Goal: Information Seeking & Learning: Find specific page/section

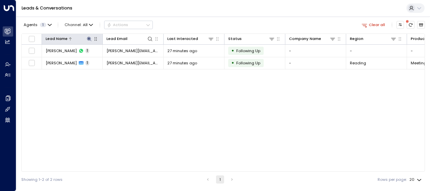
click at [91, 40] on icon at bounding box center [89, 38] width 5 height 5
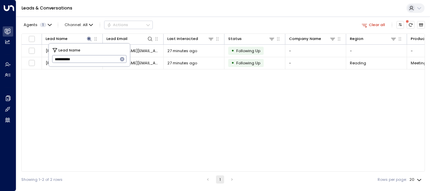
click at [121, 61] on icon "button" at bounding box center [122, 59] width 4 height 4
click at [103, 59] on input "text" at bounding box center [89, 58] width 75 height 11
type input "**********"
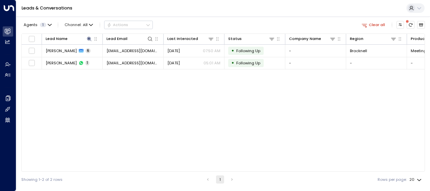
click at [141, 94] on div "Lead Name Lead Email Last Interacted Status Company Name Region Product # of pe…" at bounding box center [223, 102] width 404 height 138
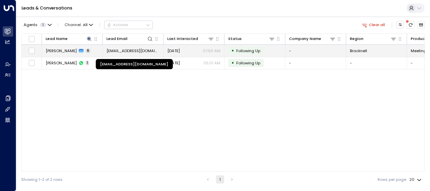
click at [135, 51] on span "[EMAIL_ADDRESS][DOMAIN_NAME]" at bounding box center [133, 50] width 53 height 5
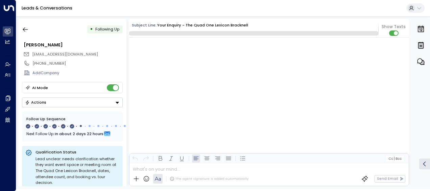
scroll to position [1554, 0]
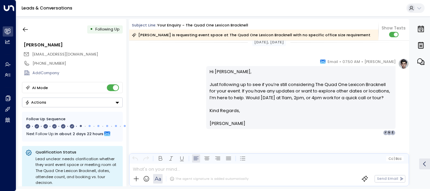
click at [363, 129] on div "[PERSON_NAME] • 07:50 AM • Email Hi [PERSON_NAME], Just following up to see if …" at bounding box center [300, 96] width 189 height 77
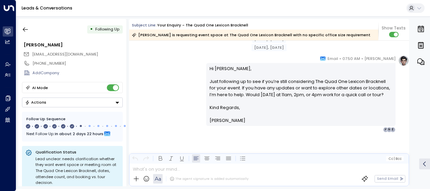
scroll to position [928, 0]
click at [35, 8] on link "Leads & Conversations" at bounding box center [47, 8] width 51 height 6
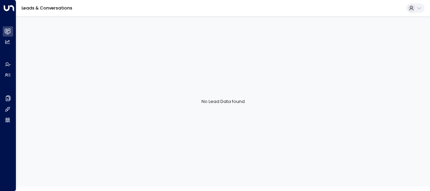
click at [35, 8] on link "Leads & Conversations" at bounding box center [47, 8] width 51 height 6
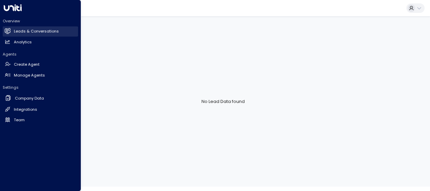
click at [7, 30] on icon at bounding box center [8, 31] width 4 height 6
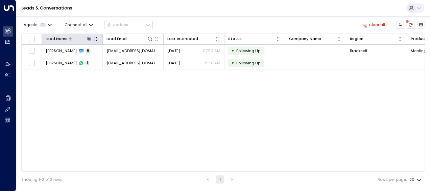
click at [89, 39] on icon at bounding box center [89, 39] width 4 height 4
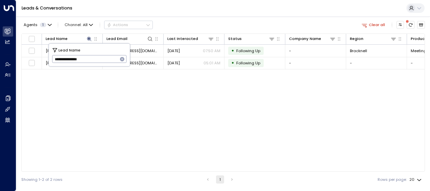
click at [125, 59] on icon "button" at bounding box center [122, 58] width 5 height 5
click at [111, 60] on input "text" at bounding box center [89, 58] width 75 height 11
paste input "**********"
type input "**********"
click at [183, 123] on div "Lead Name Lead Email Last Interacted Status Company Name Region Product # of pe…" at bounding box center [223, 102] width 404 height 138
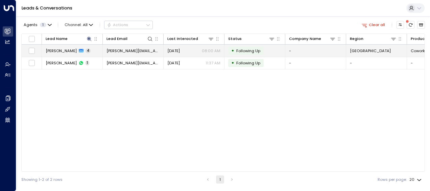
click at [136, 54] on td "[PERSON_NAME][EMAIL_ADDRESS][DOMAIN_NAME]" at bounding box center [133, 51] width 61 height 12
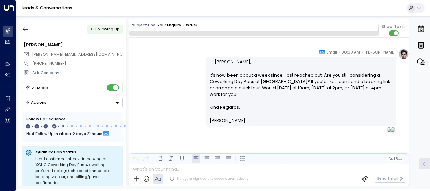
scroll to position [837, 0]
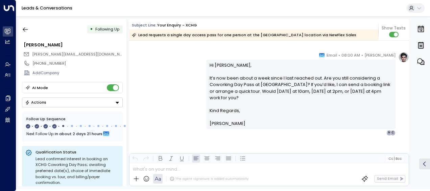
click at [325, 98] on p "Hi [PERSON_NAME], It’s now been about a week since I last reached out. Are you …" at bounding box center [301, 84] width 183 height 45
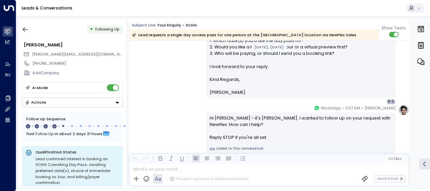
scroll to position [273, 0]
